Goal: Register for event/course

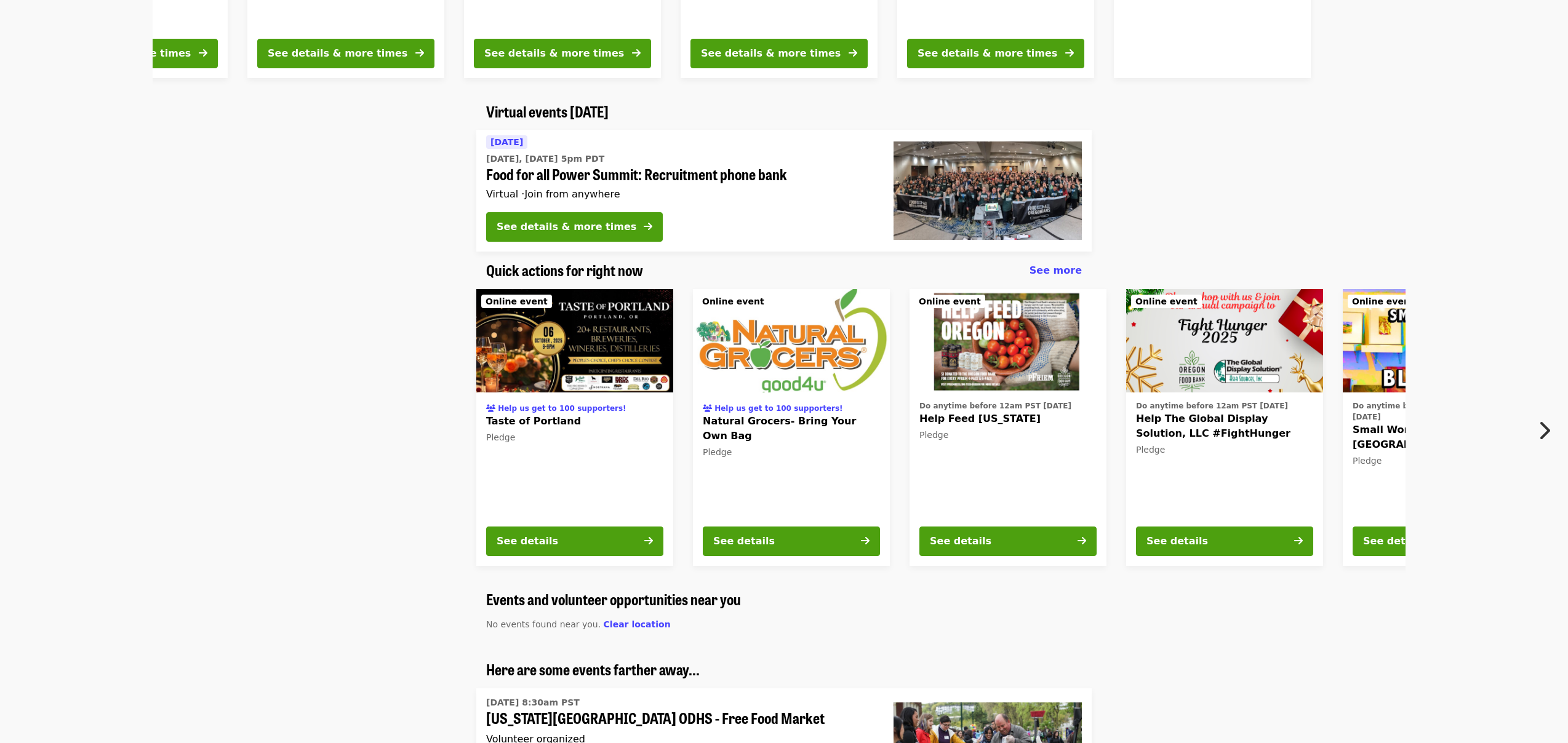
click at [967, 377] on img at bounding box center [1008, 341] width 197 height 103
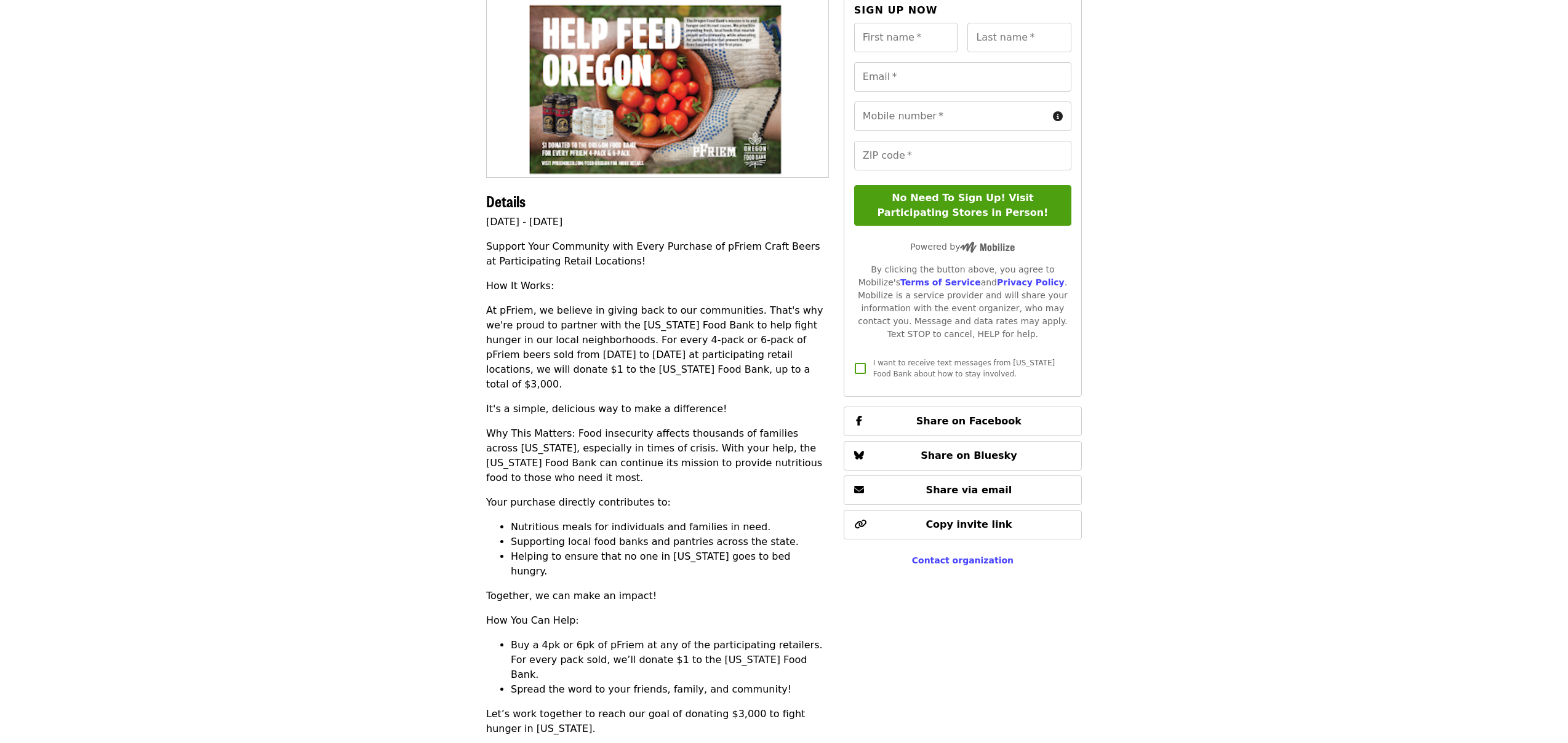
scroll to position [140, 0]
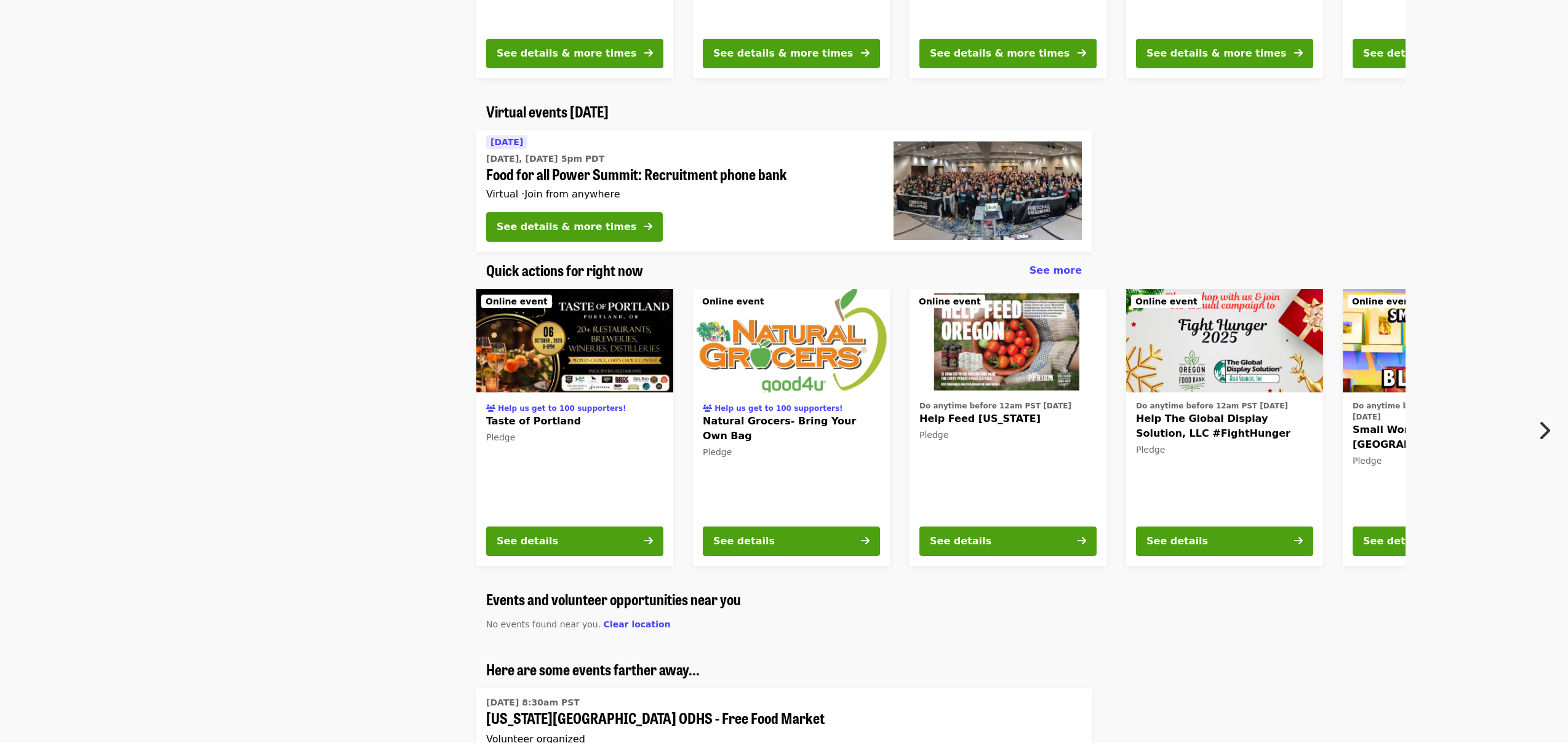
click at [777, 355] on img at bounding box center [792, 341] width 197 height 103
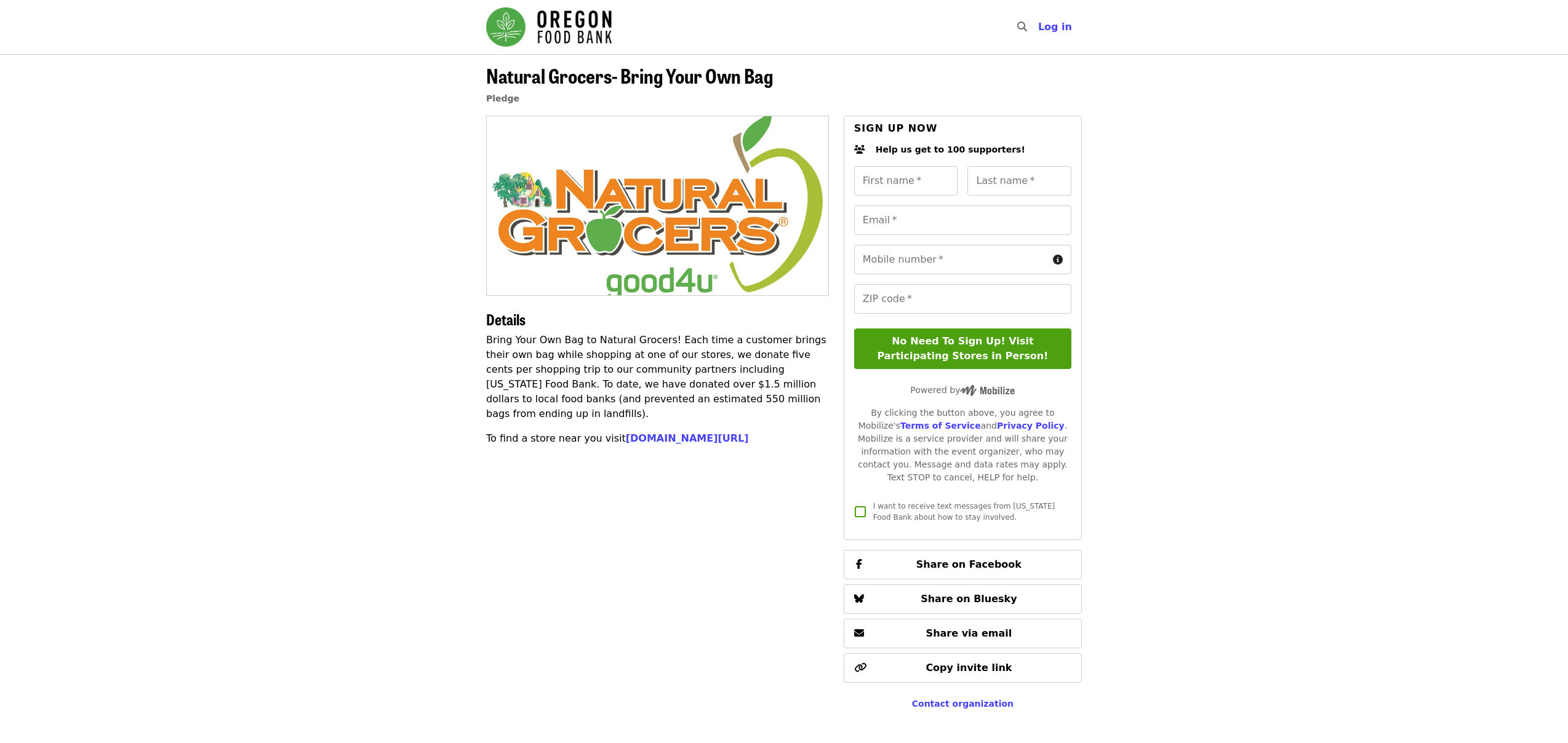
scroll to position [669, 0]
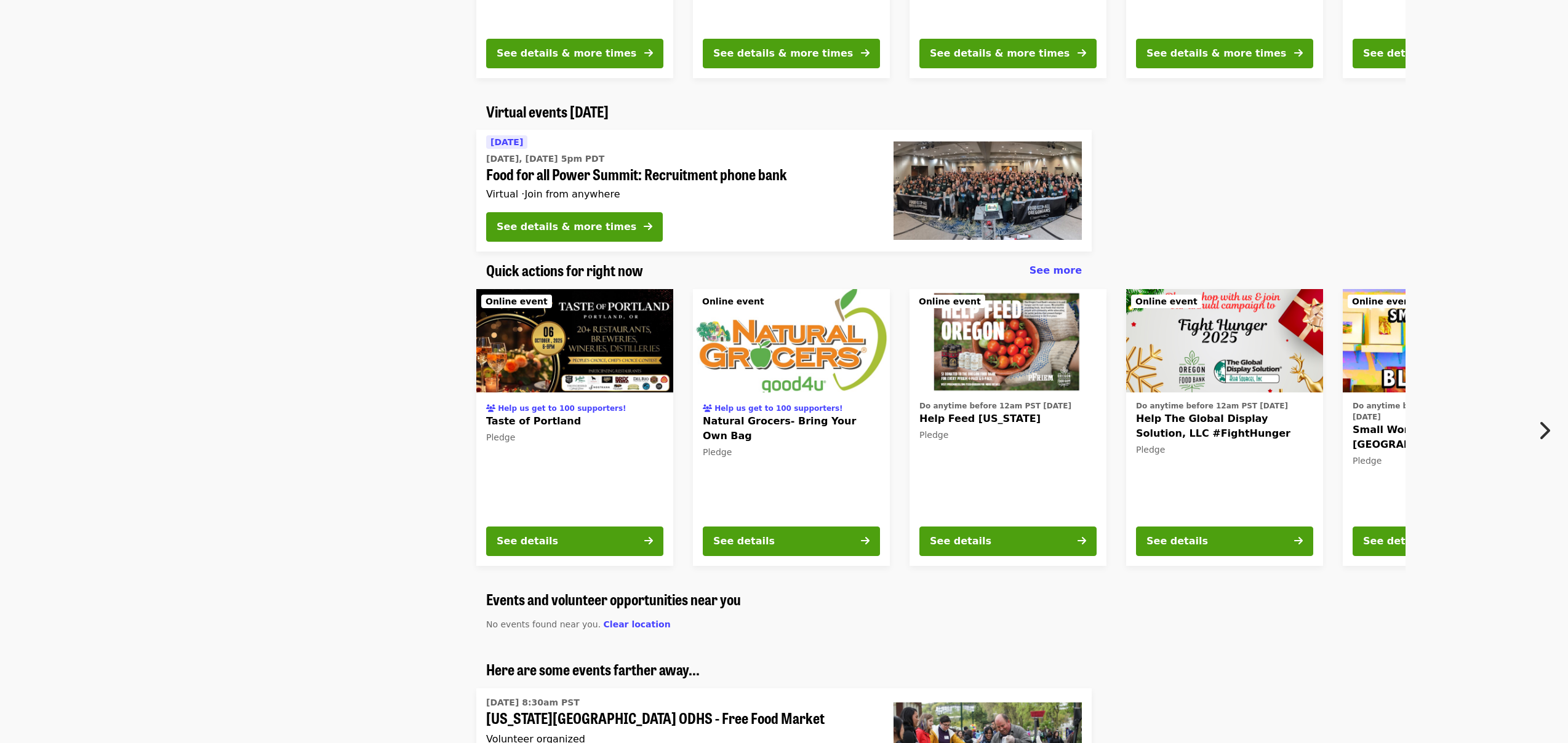
click at [585, 323] on img at bounding box center [575, 341] width 197 height 103
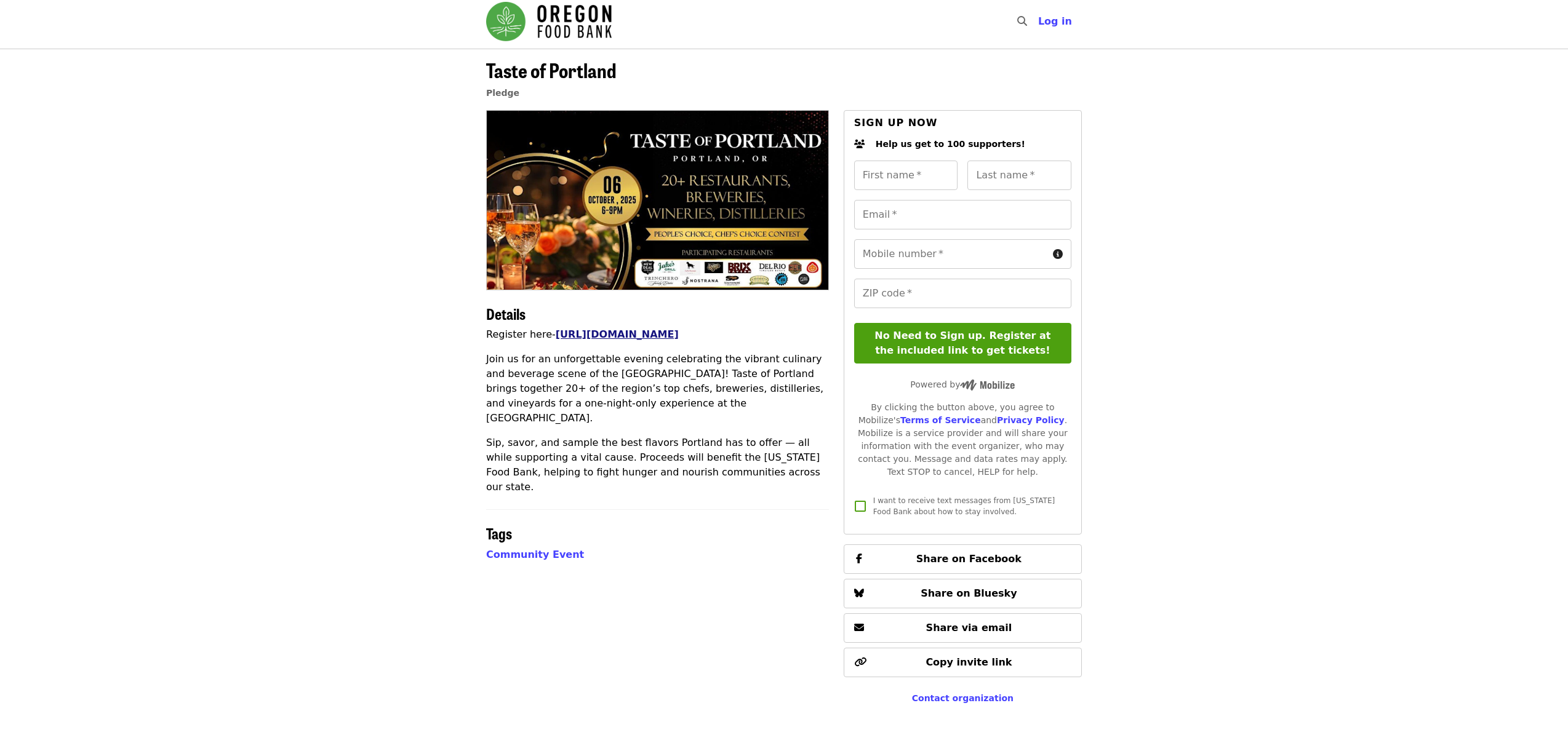
scroll to position [3, 0]
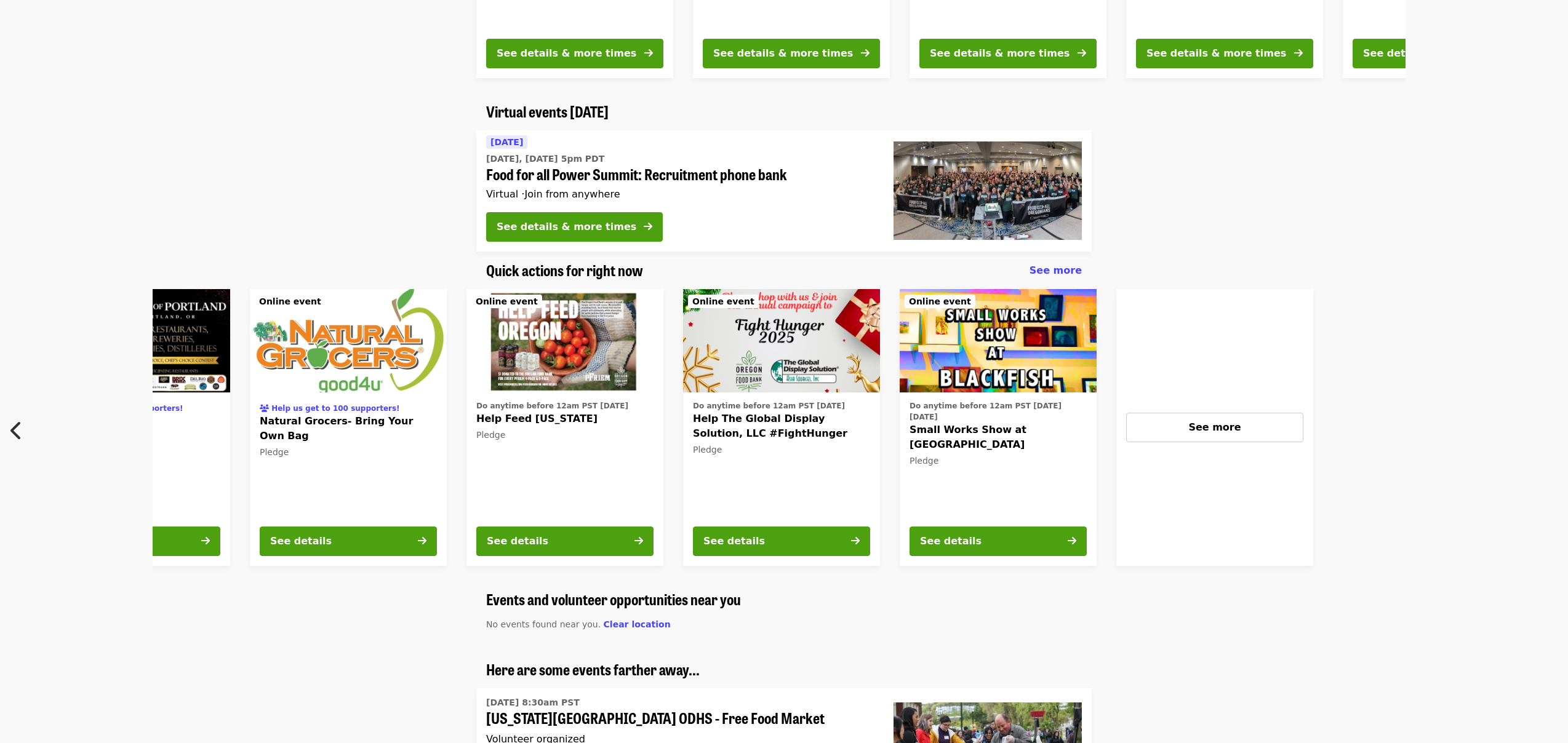
scroll to position [0, 446]
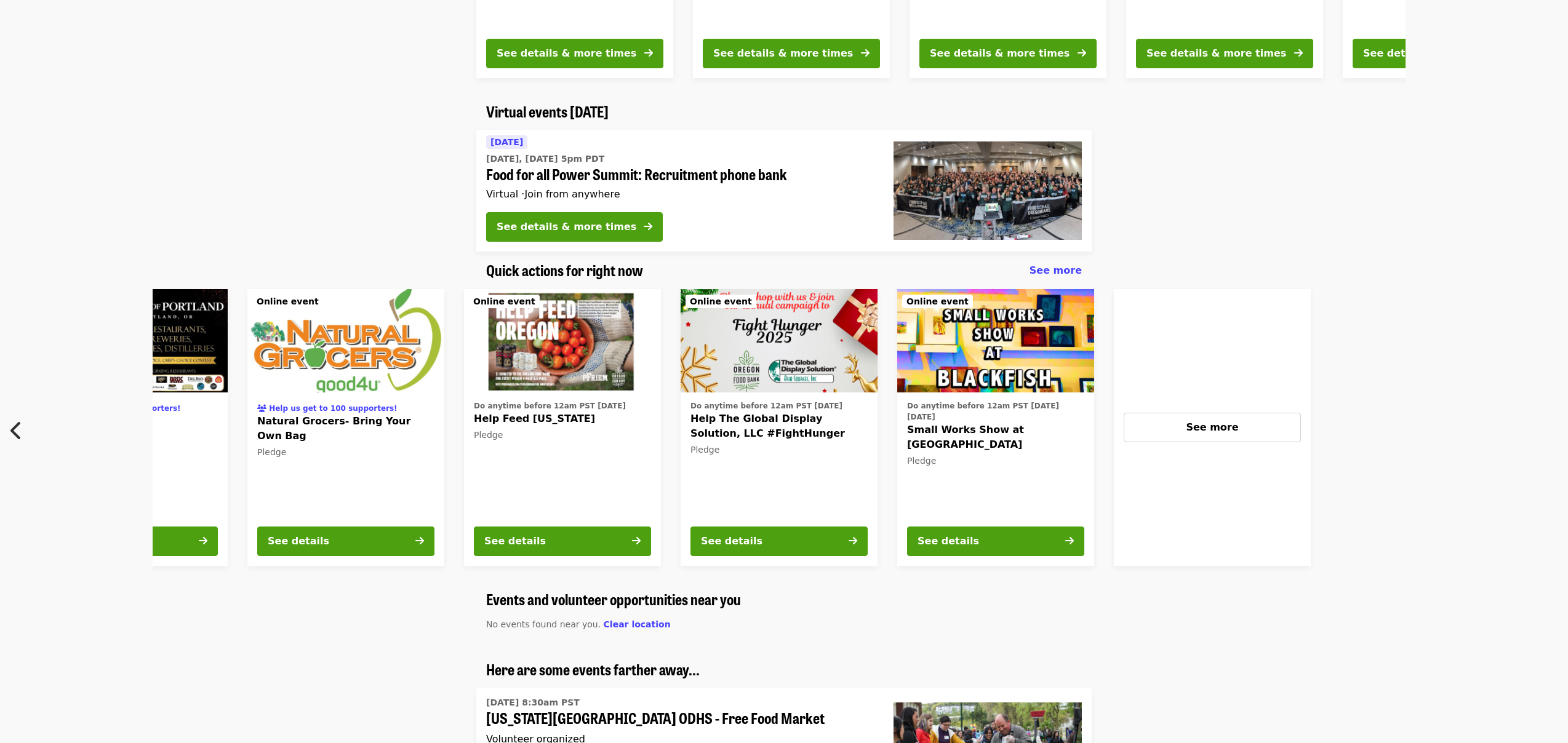
click at [750, 342] on img at bounding box center [779, 341] width 197 height 103
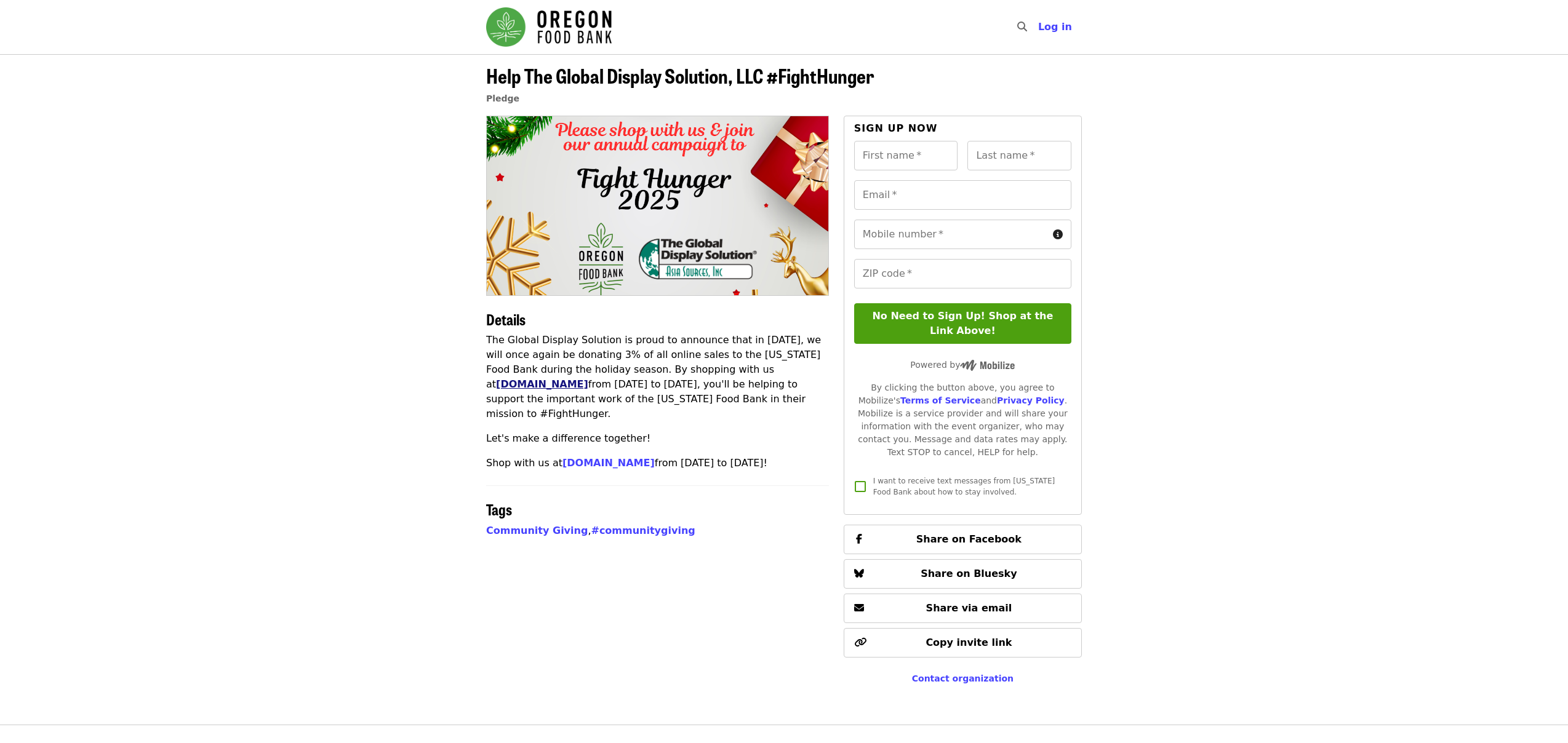
click at [588, 378] on link "www.theglobaldisplaysolution.com" at bounding box center [542, 384] width 92 height 12
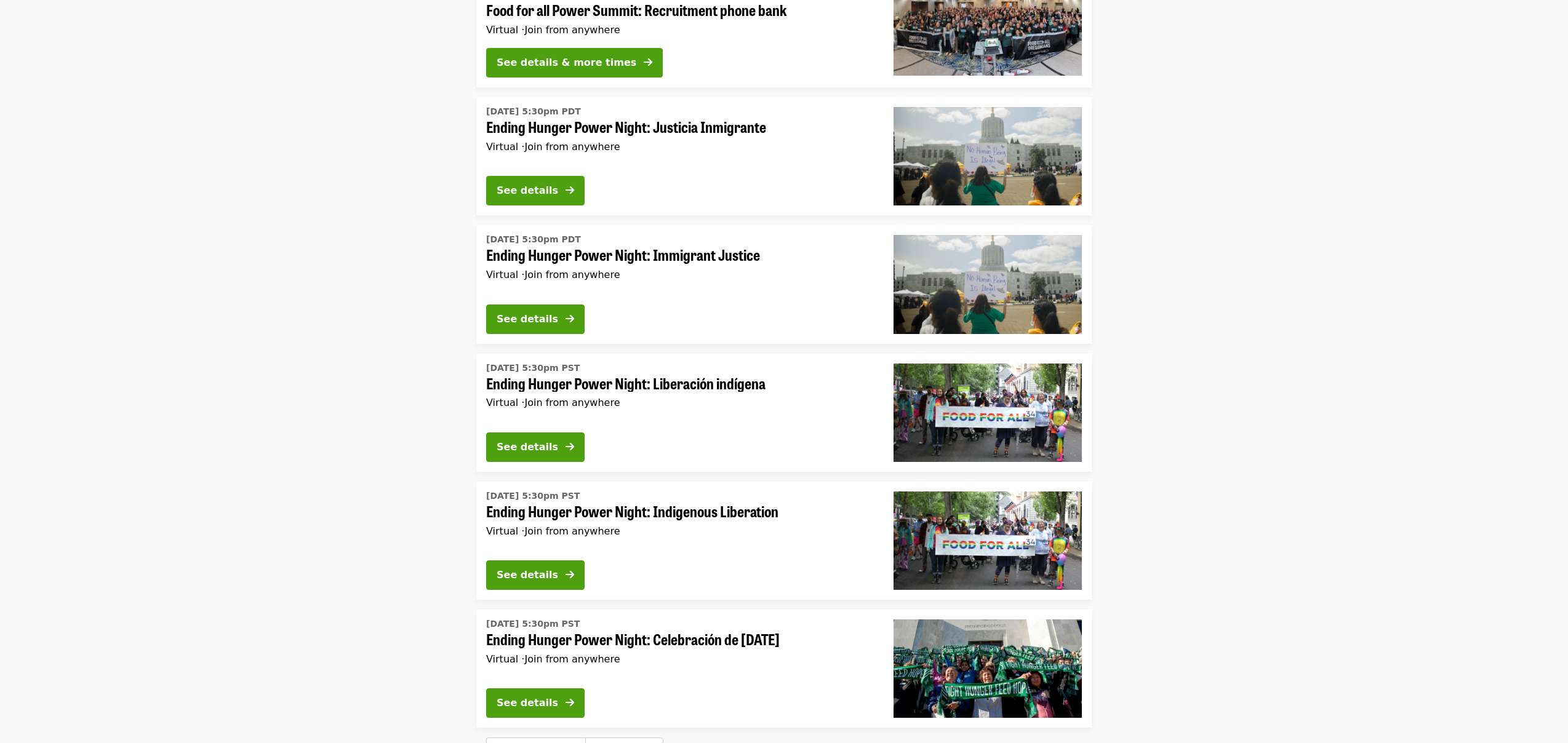
scroll to position [4111, 0]
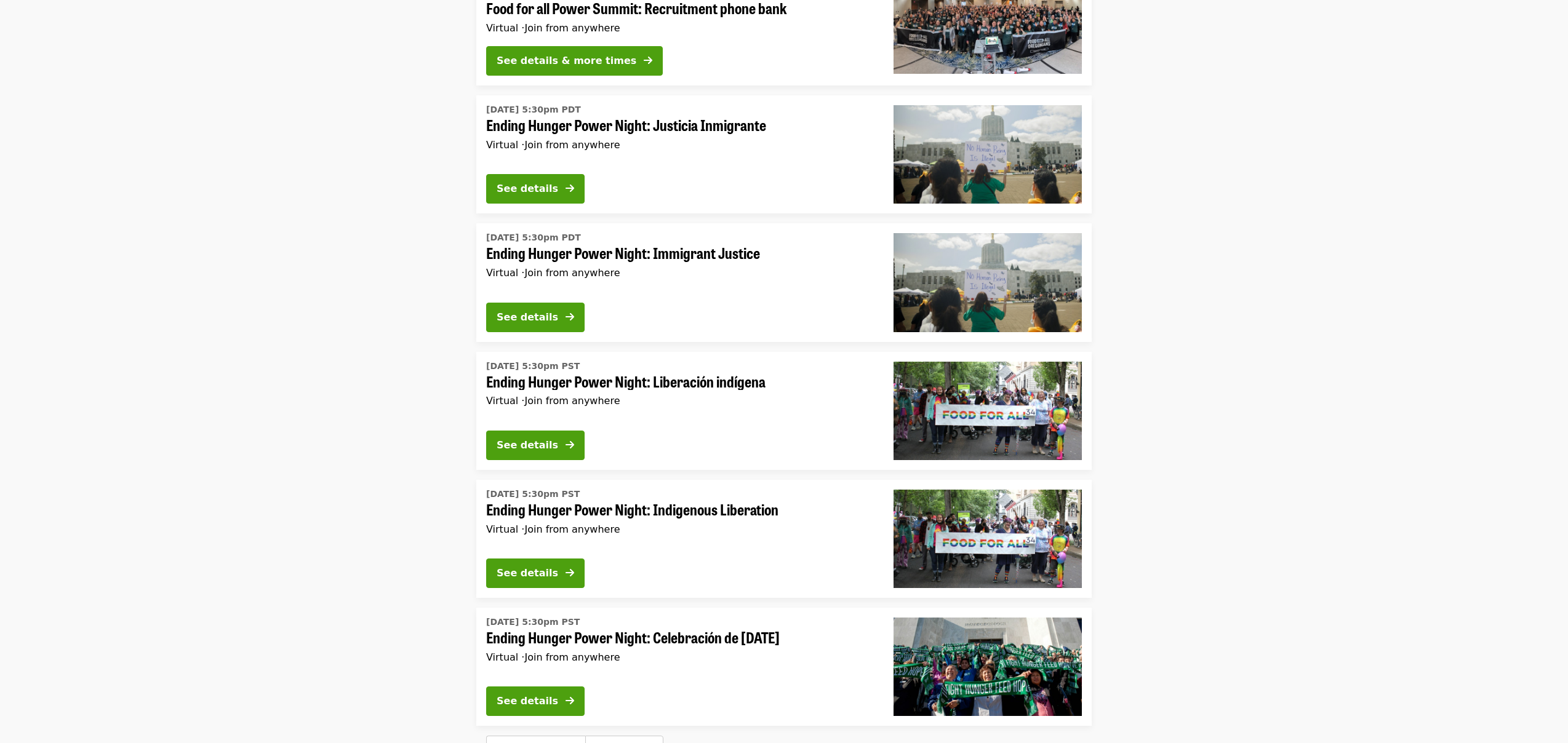
click at [637, 244] on span "Ending Hunger Power Night: Immigrant Justice" at bounding box center [680, 253] width 388 height 18
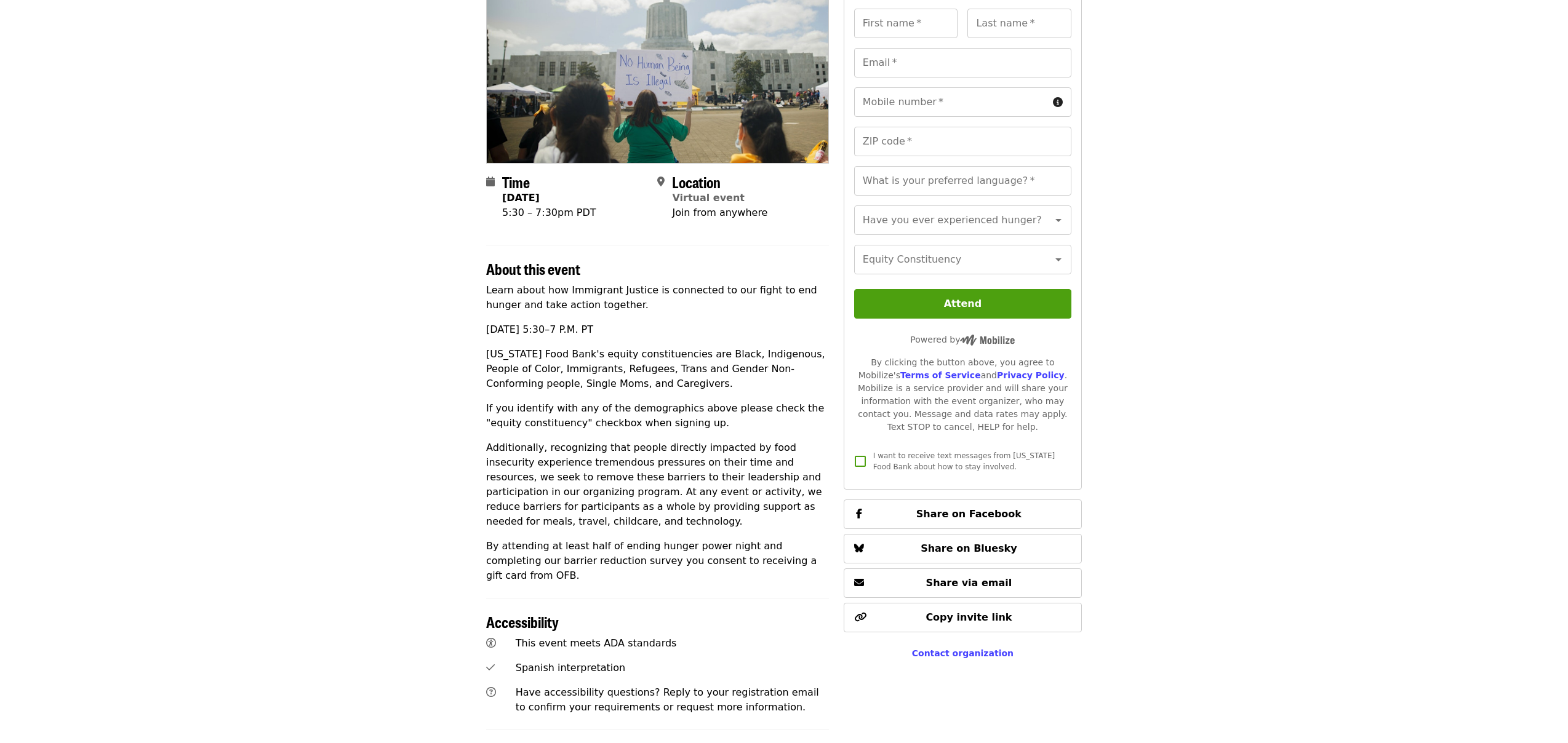
scroll to position [132, 0]
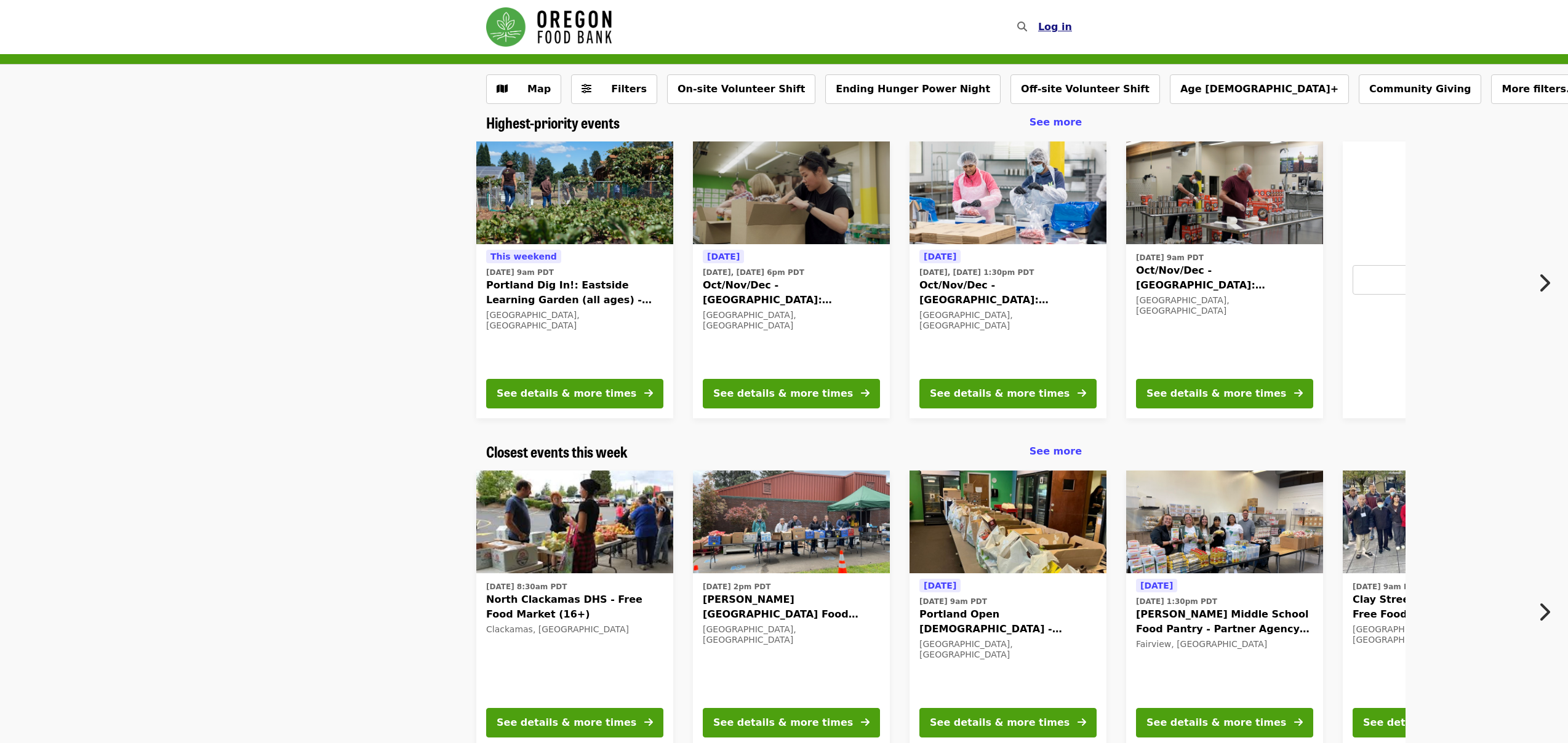
click at [1051, 30] on span "Log in" at bounding box center [1055, 26] width 34 height 12
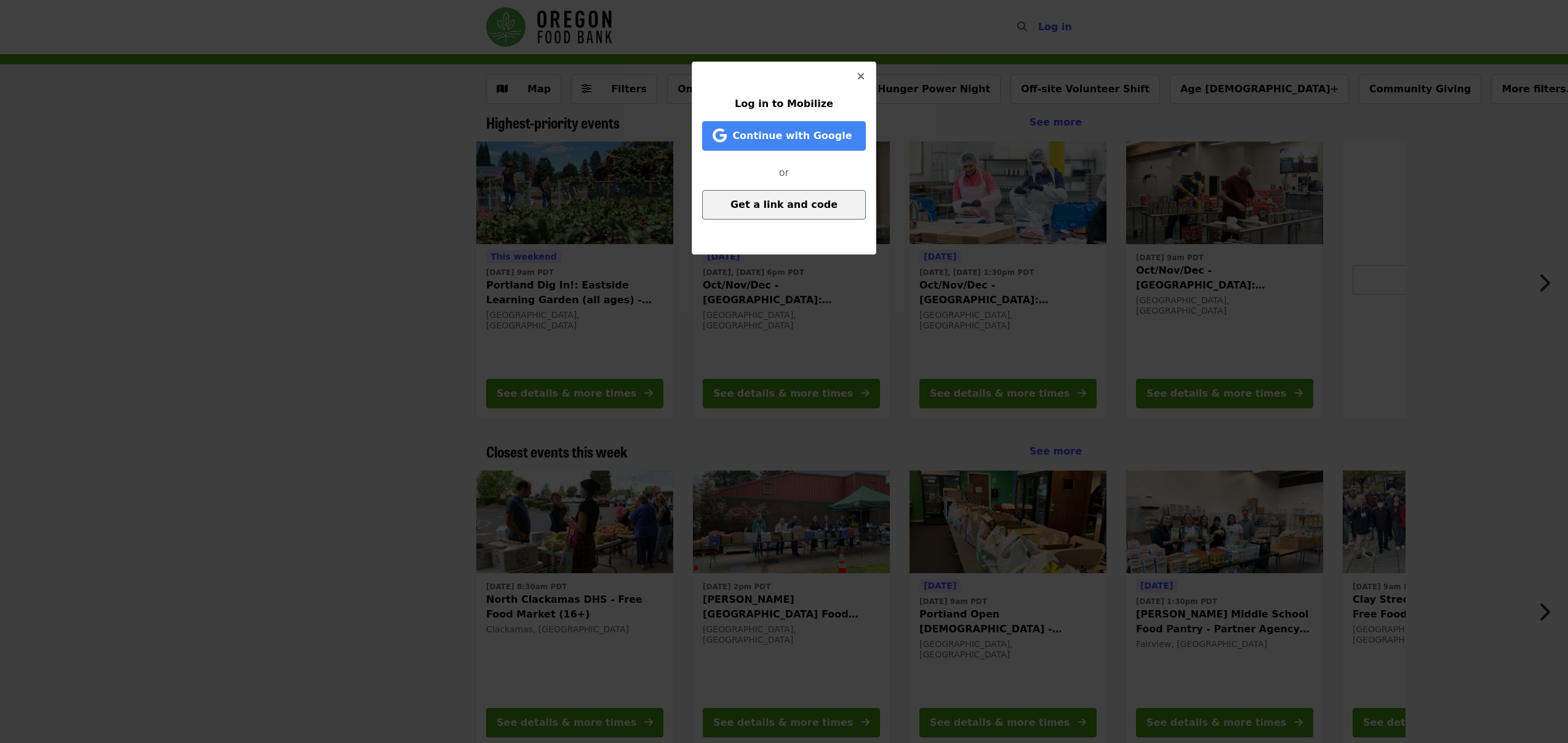
click at [774, 205] on span "Get a link and code" at bounding box center [783, 205] width 107 height 12
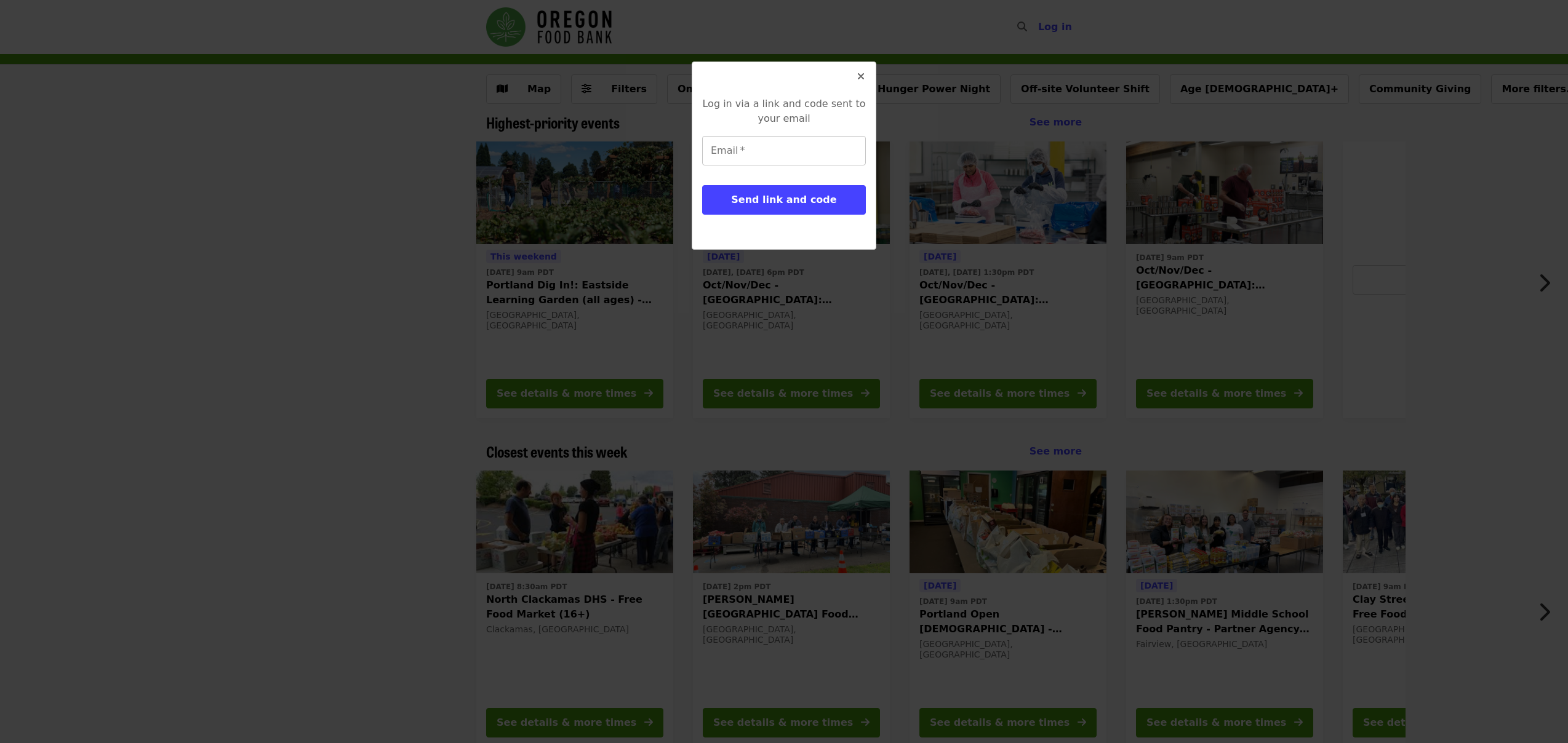
click at [745, 153] on input "Email   *" at bounding box center [784, 150] width 164 height 30
type input "**********"
click at [768, 198] on span "Send link and code" at bounding box center [783, 199] width 105 height 12
